Goal: Transaction & Acquisition: Subscribe to service/newsletter

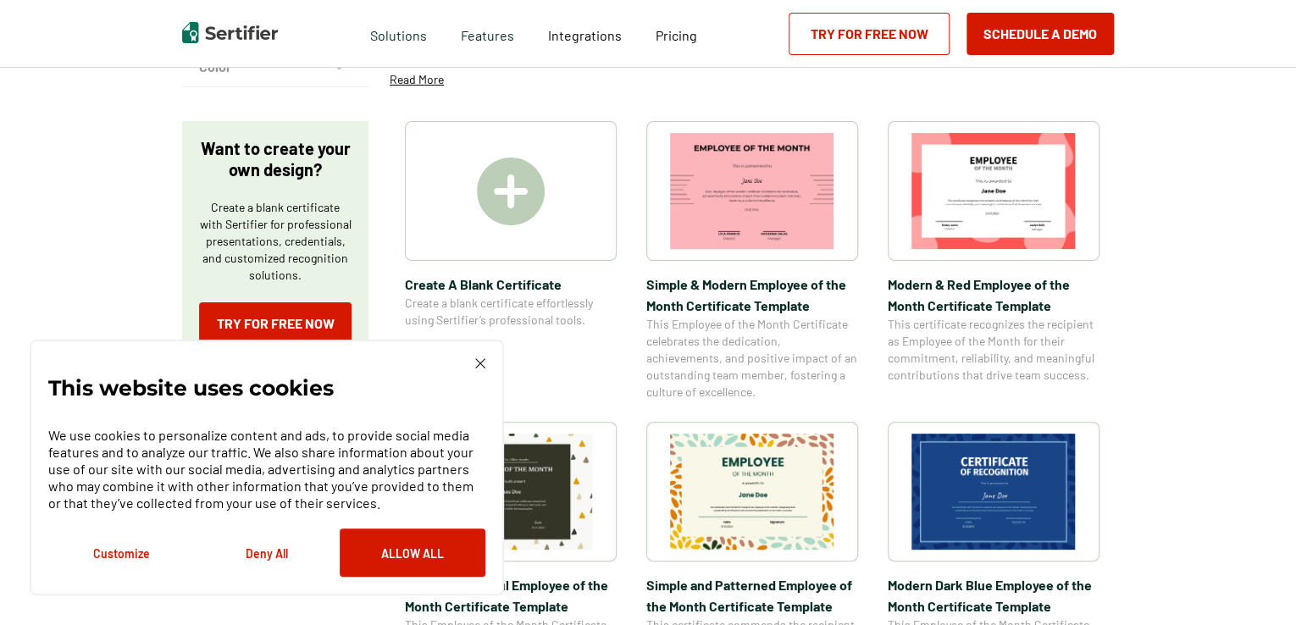
click at [480, 363] on img at bounding box center [480, 363] width 10 height 10
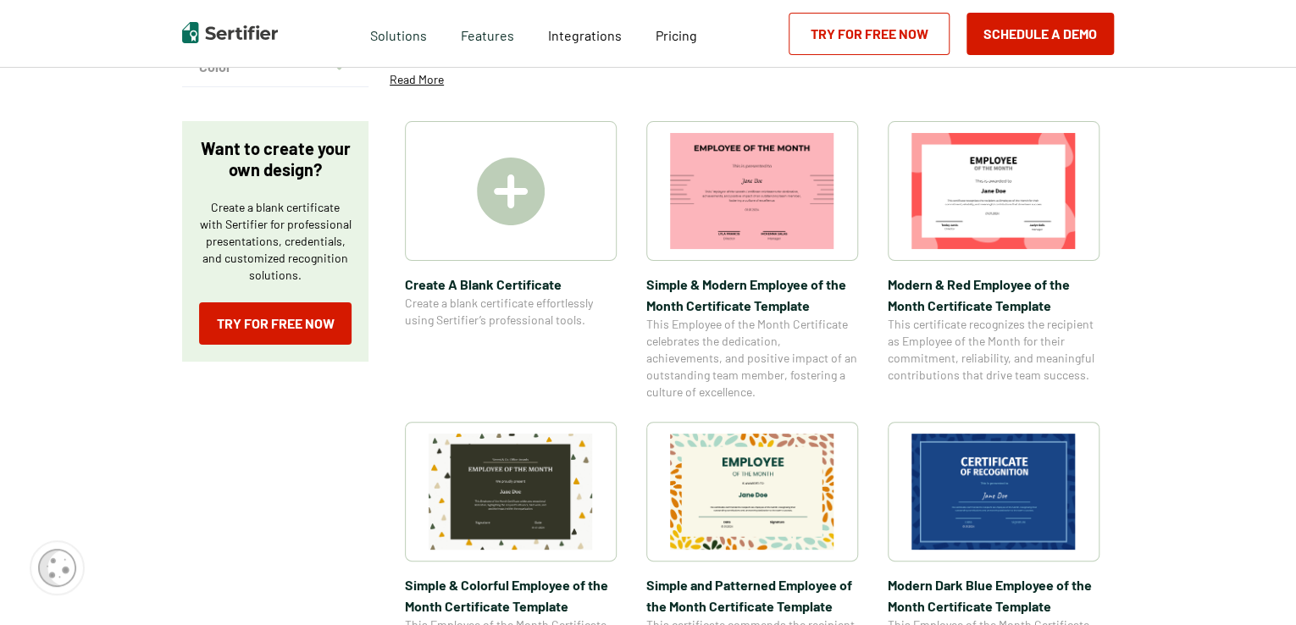
click at [512, 206] on img at bounding box center [511, 191] width 68 height 68
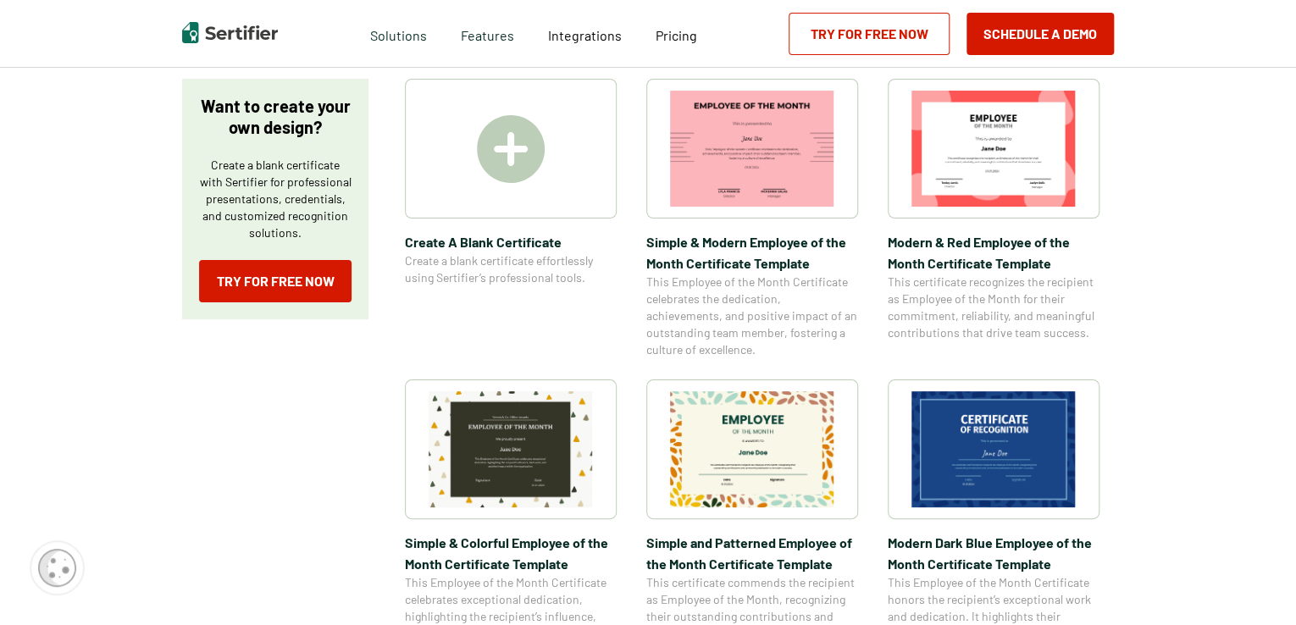
scroll to position [254, 0]
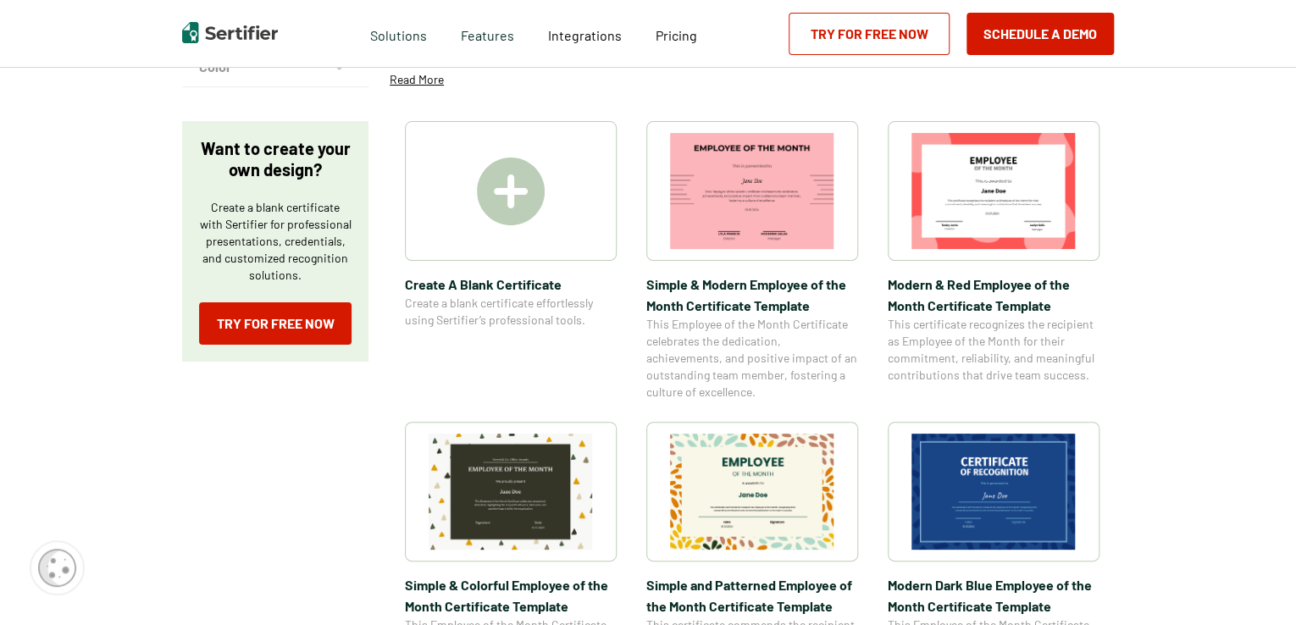
click at [893, 44] on link "Try for Free Now" at bounding box center [868, 34] width 161 height 42
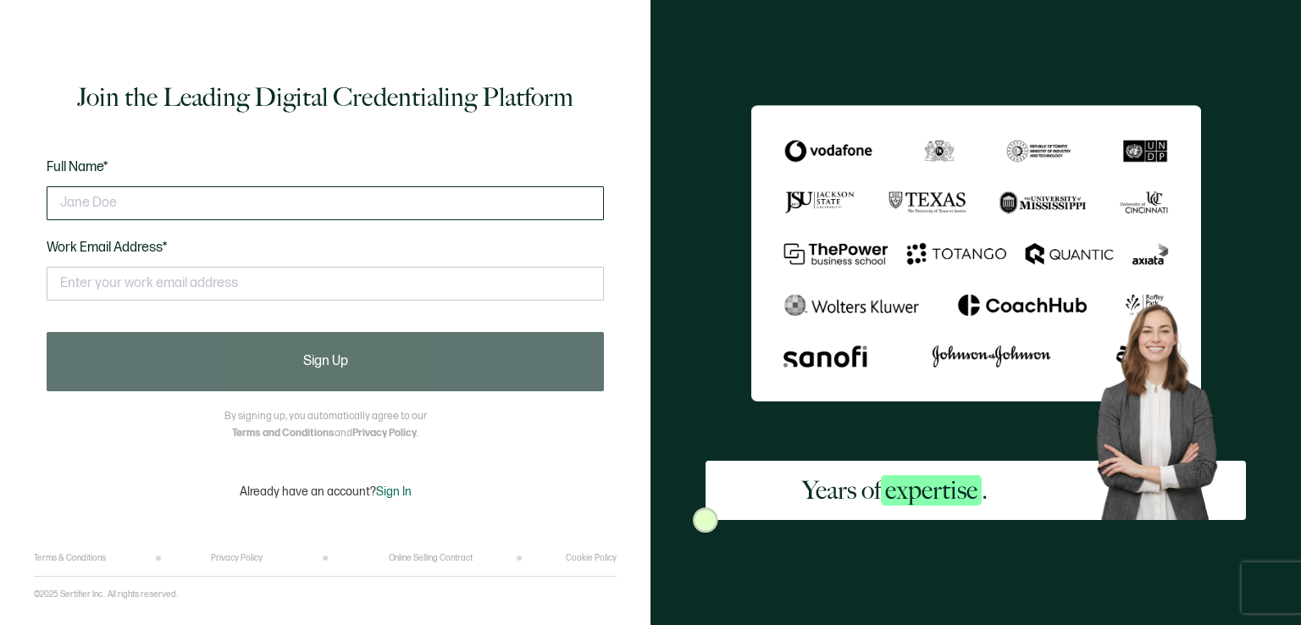
click at [312, 200] on input "text" at bounding box center [325, 203] width 557 height 34
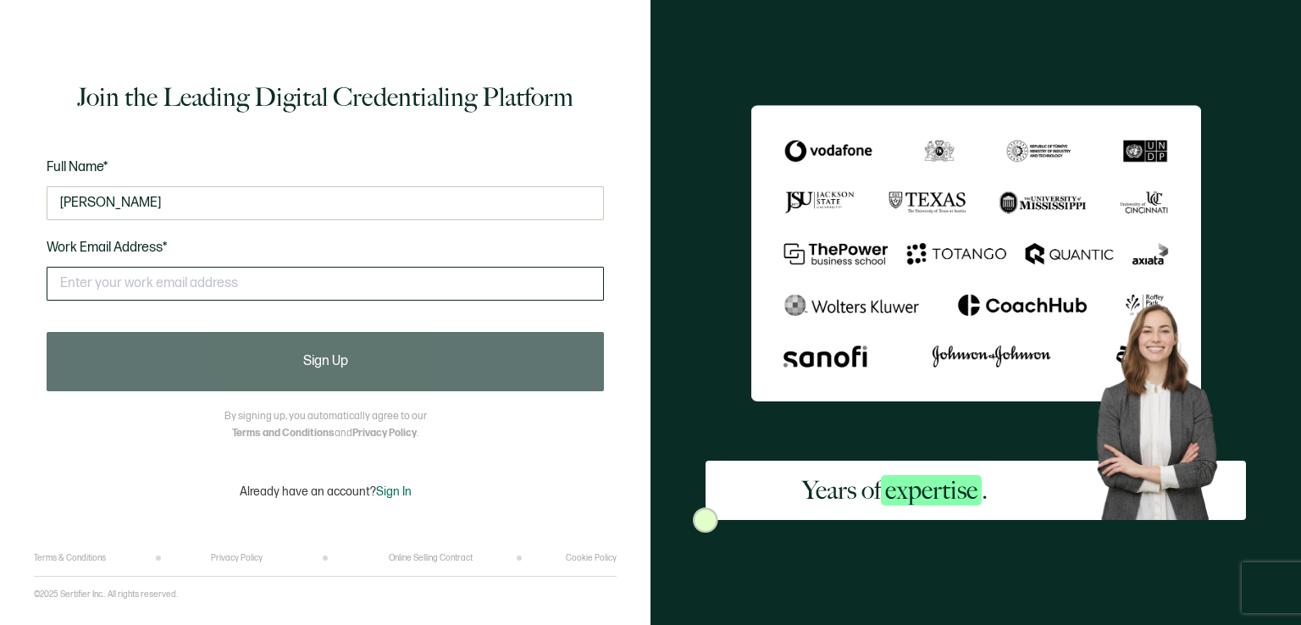
type input "[PERSON_NAME]"
click at [344, 289] on input "text" at bounding box center [325, 284] width 557 height 34
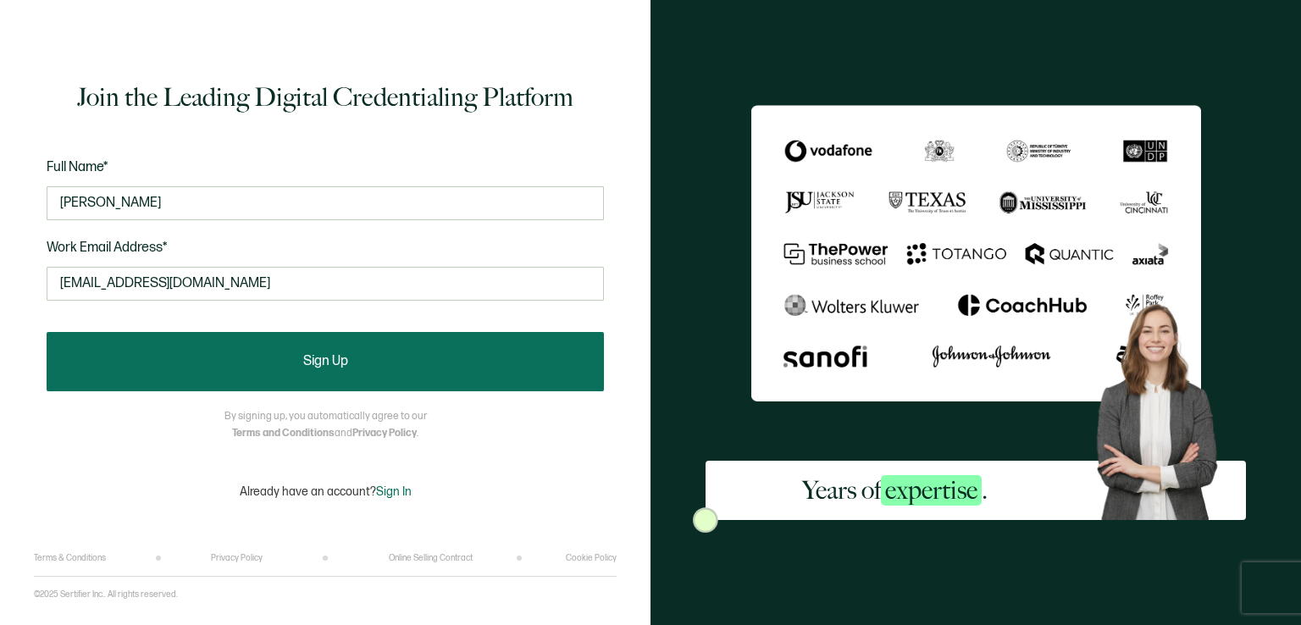
type input "[EMAIL_ADDRESS][DOMAIN_NAME]"
click at [414, 345] on button "Sign Up" at bounding box center [325, 361] width 557 height 59
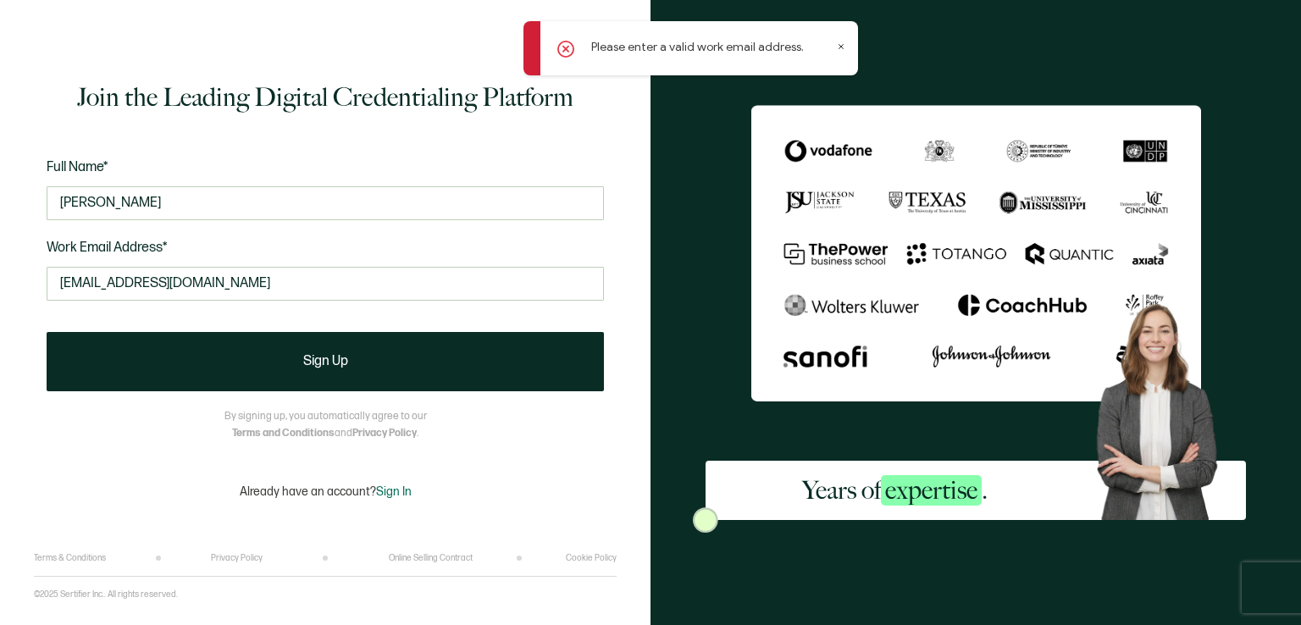
click at [568, 55] on icon at bounding box center [565, 49] width 17 height 17
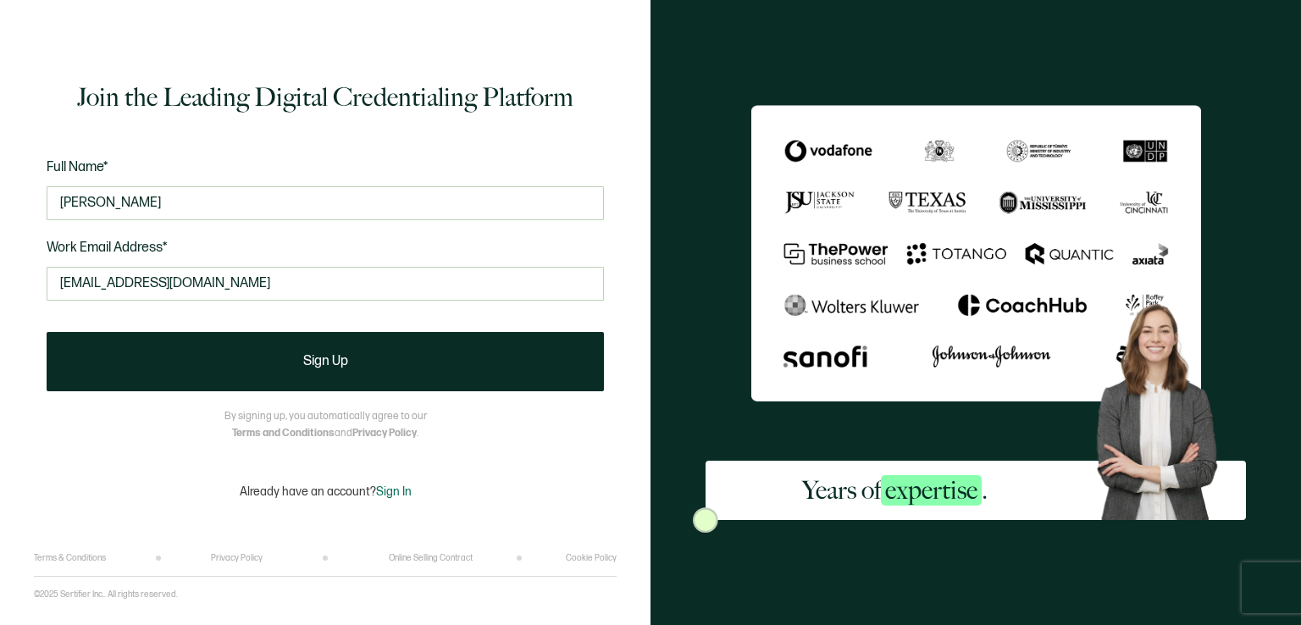
click at [845, 48] on div "Please enter a valid work email address." at bounding box center [690, 48] width 334 height 54
drag, startPoint x: 251, startPoint y: 284, endPoint x: 0, endPoint y: 290, distance: 251.6
click at [0, 290] on div "Join the Leading Digital Credentialing Platform Full Name* [PERSON_NAME] Work E…" at bounding box center [325, 312] width 650 height 625
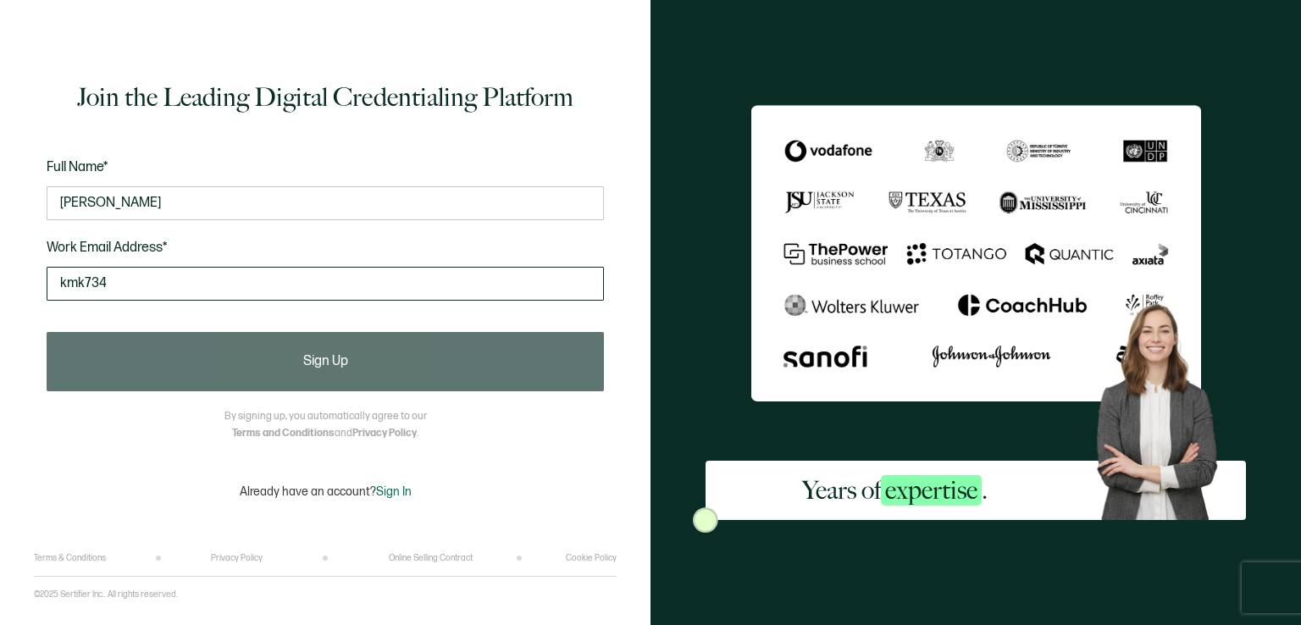
type input "[EMAIL_ADDRESS][DOMAIN_NAME]"
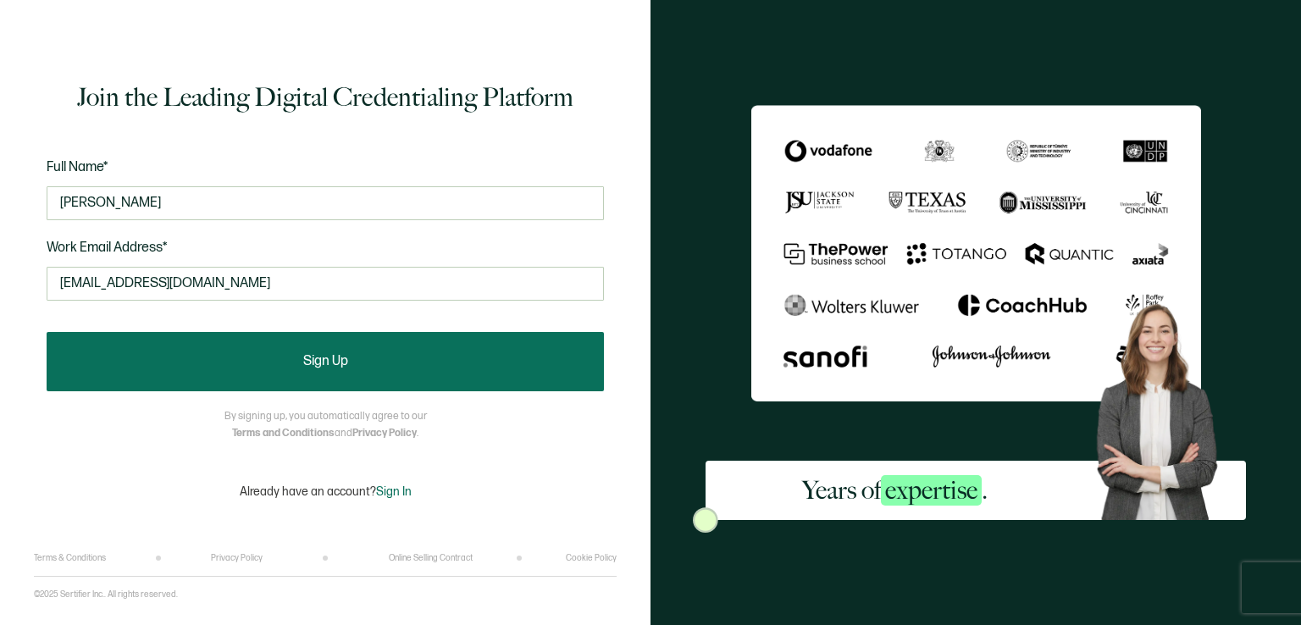
click at [241, 351] on button "Sign Up" at bounding box center [325, 361] width 557 height 59
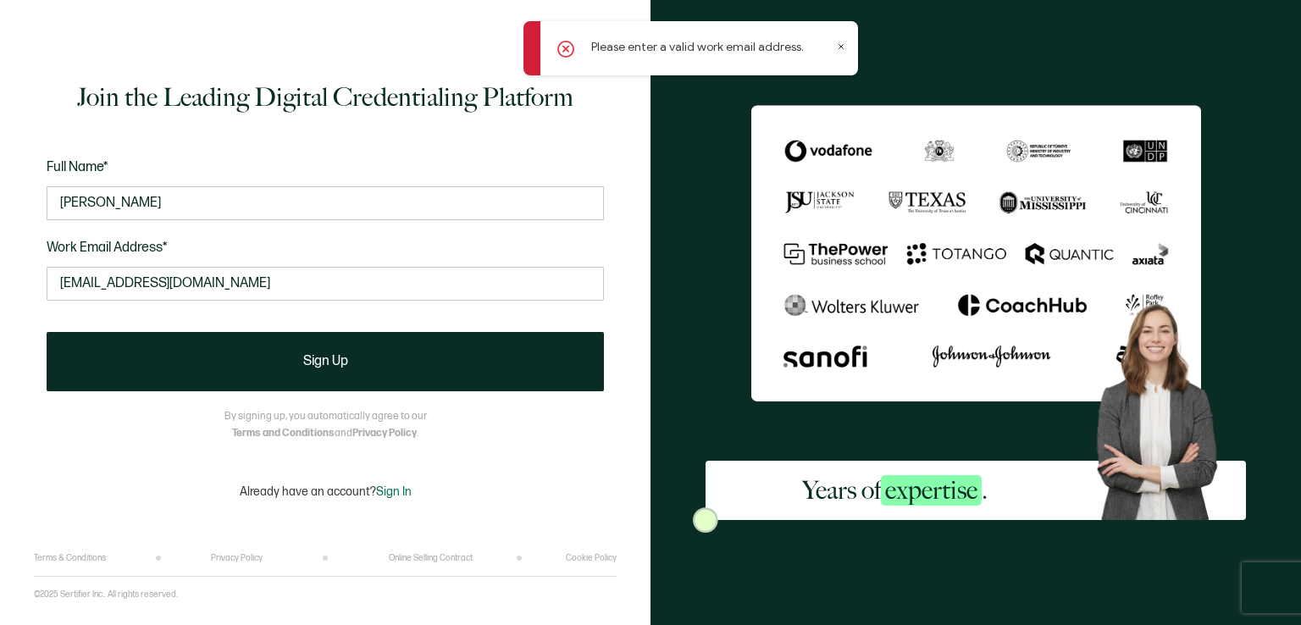
click at [843, 48] on icon at bounding box center [841, 46] width 8 height 8
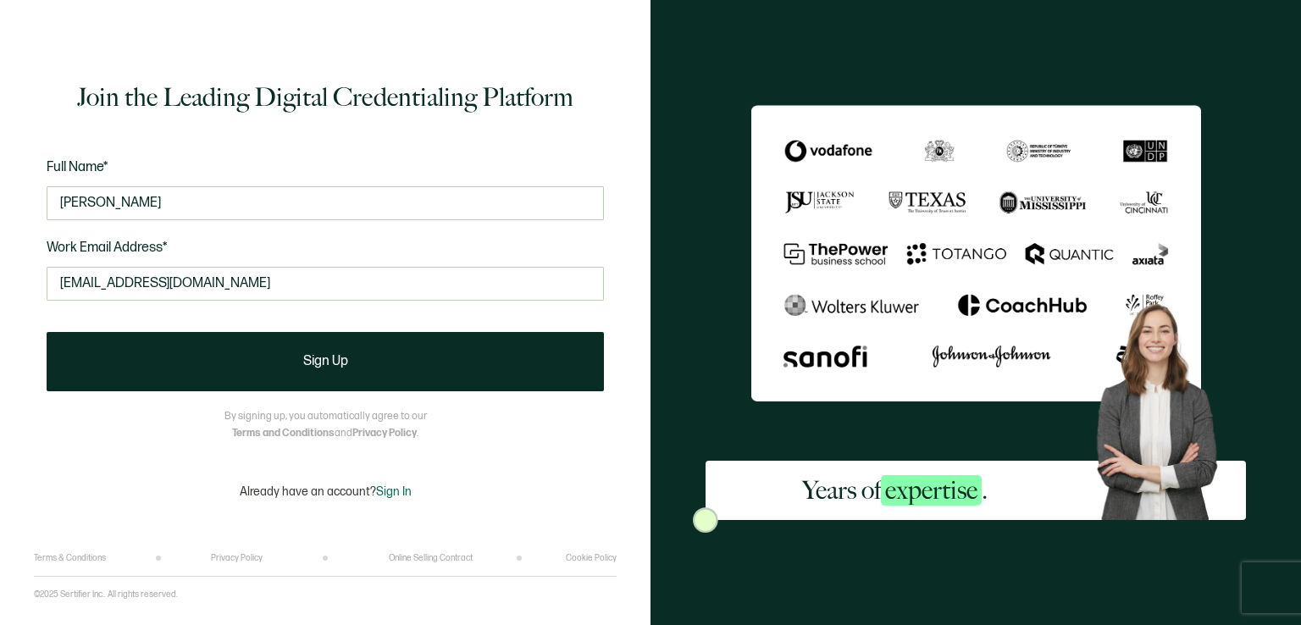
drag, startPoint x: 224, startPoint y: 280, endPoint x: 0, endPoint y: 284, distance: 223.6
click at [0, 284] on div "Join the Leading Digital Credentialing Platform Full Name* [PERSON_NAME] Work E…" at bounding box center [325, 312] width 650 height 625
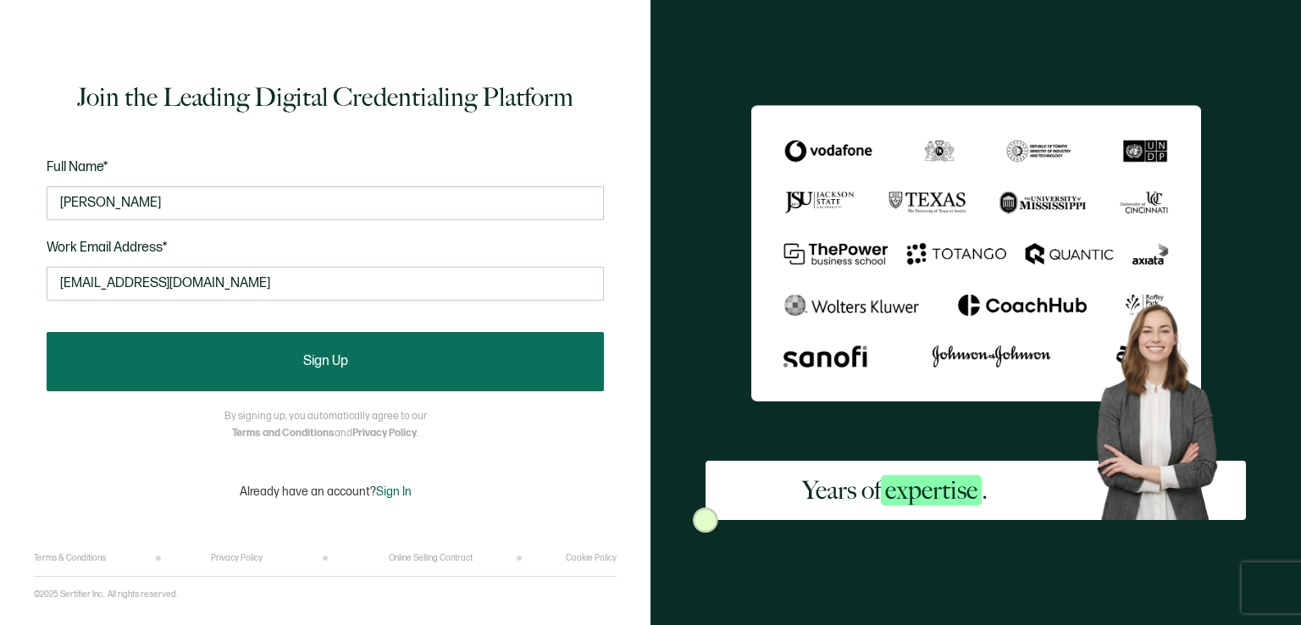
type input "[EMAIL_ADDRESS][DOMAIN_NAME]"
click at [233, 367] on button "Sign Up" at bounding box center [325, 361] width 557 height 59
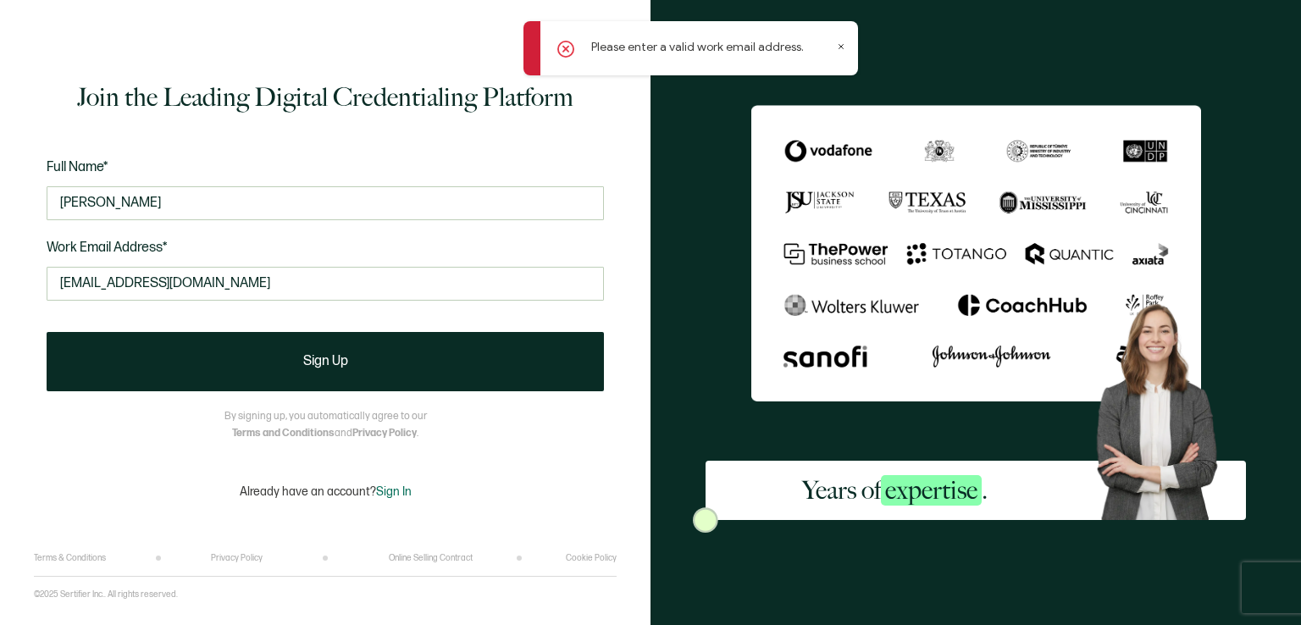
click at [846, 46] on div "Please enter a valid work email address." at bounding box center [690, 48] width 334 height 54
click at [840, 43] on icon at bounding box center [841, 46] width 8 height 8
